Goal: Transaction & Acquisition: Purchase product/service

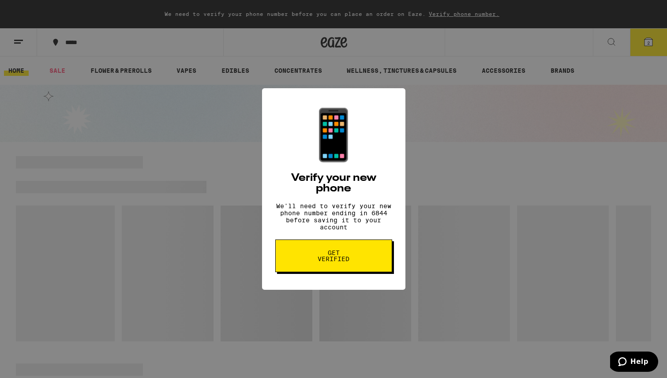
click at [348, 269] on button "Get verified" at bounding box center [333, 256] width 117 height 33
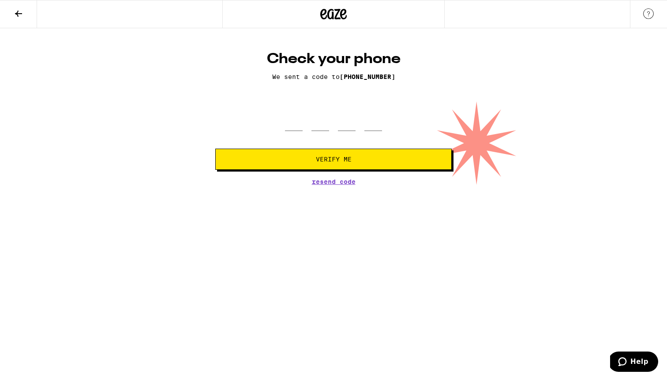
click at [395, 74] on span "[PHONE_NUMBER]" at bounding box center [368, 76] width 56 height 7
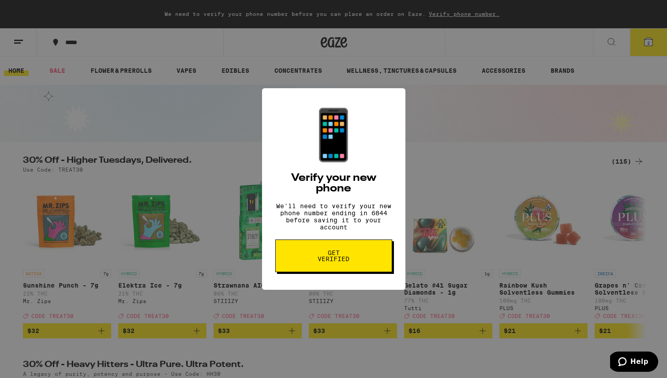
click at [335, 255] on span "Get verified" at bounding box center [333, 256] width 45 height 12
click at [336, 257] on span "Get verified" at bounding box center [333, 256] width 45 height 12
